Goal: Entertainment & Leisure: Consume media (video, audio)

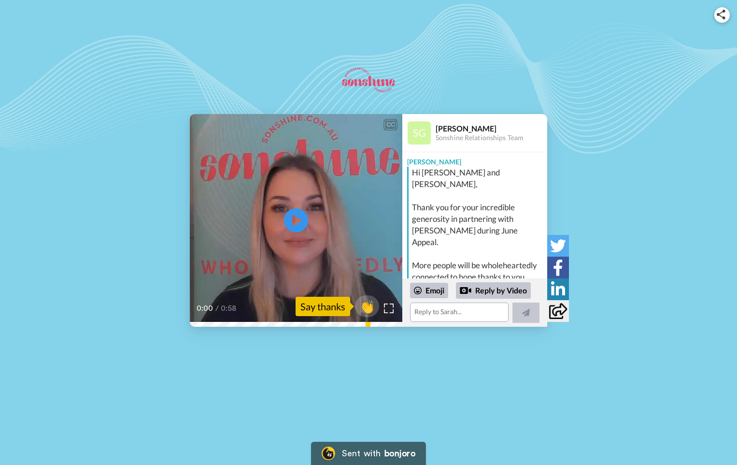
click at [292, 213] on icon at bounding box center [296, 220] width 24 height 24
click at [252, 240] on video at bounding box center [296, 220] width 213 height 213
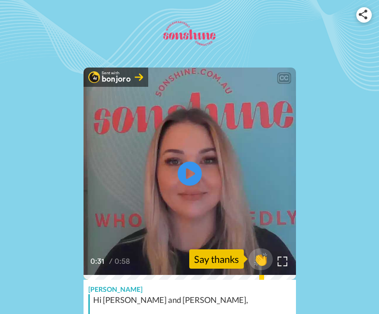
click at [337, 97] on div "Sent with bonjoro CC Play/Pause 0:31 / 0:58 👏 Say thanks Sarah Gibson Sonshine …" at bounding box center [189, 236] width 379 height 473
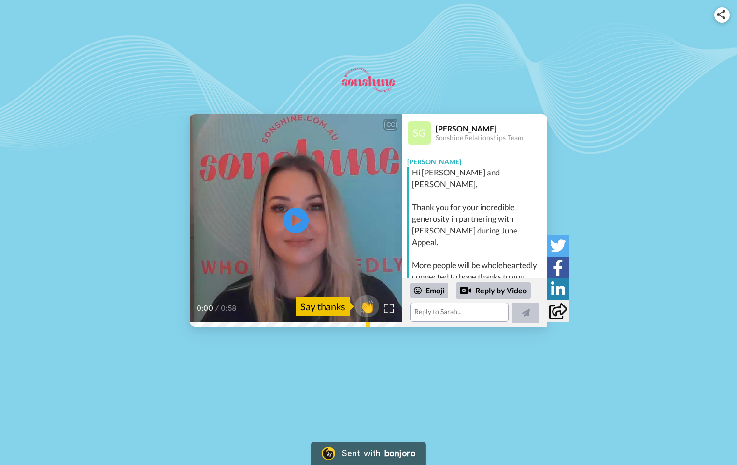
click at [297, 221] on icon "Play/Pause" at bounding box center [296, 221] width 26 height 46
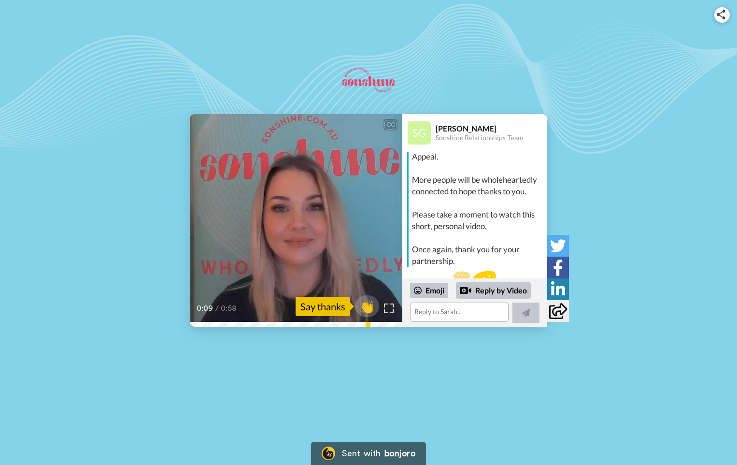
scroll to position [106, 0]
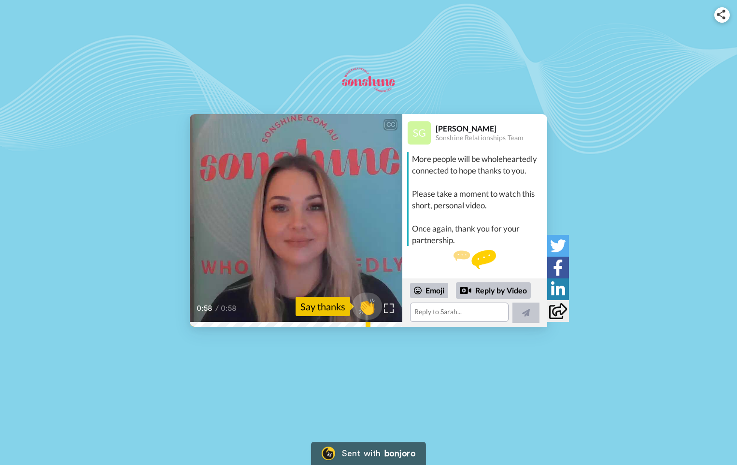
click at [370, 307] on span "👏" at bounding box center [367, 306] width 30 height 19
